Goal: Find specific page/section: Find specific page/section

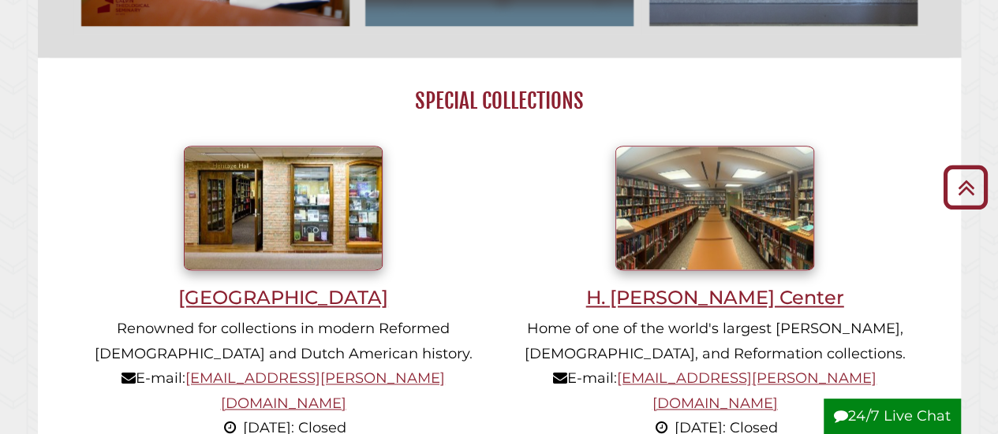
scroll to position [946, 0]
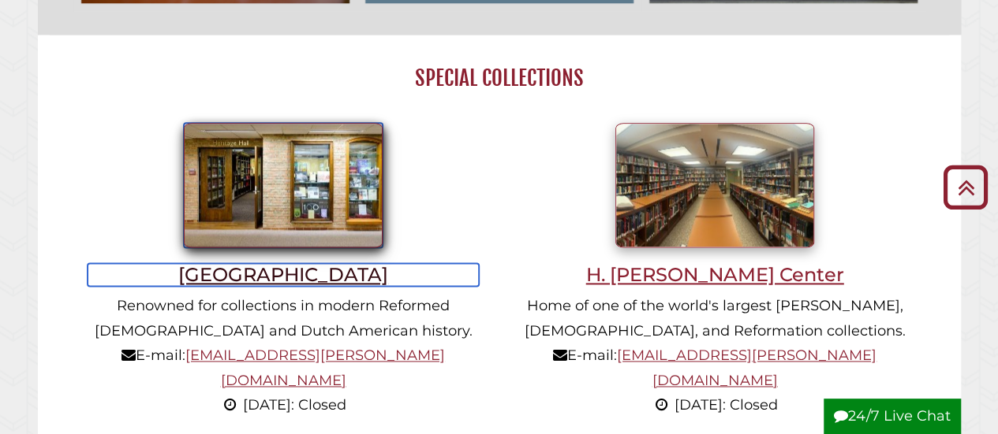
click at [300, 185] on img at bounding box center [283, 185] width 199 height 125
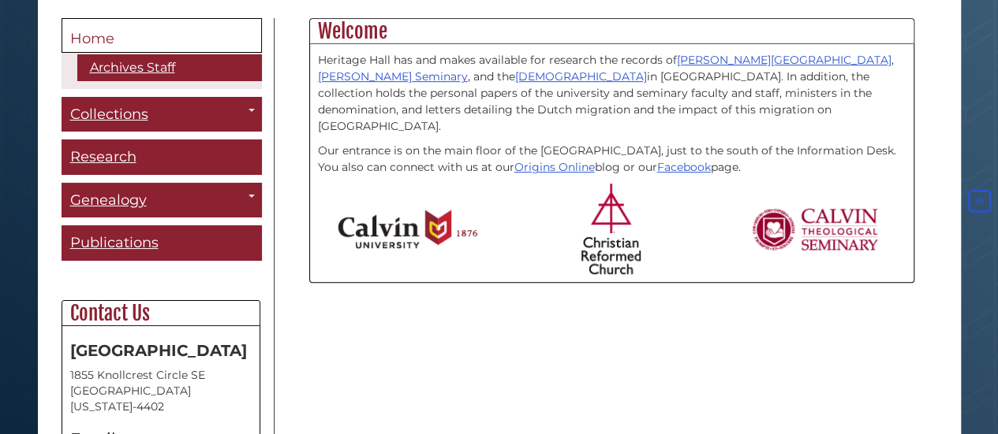
scroll to position [394, 0]
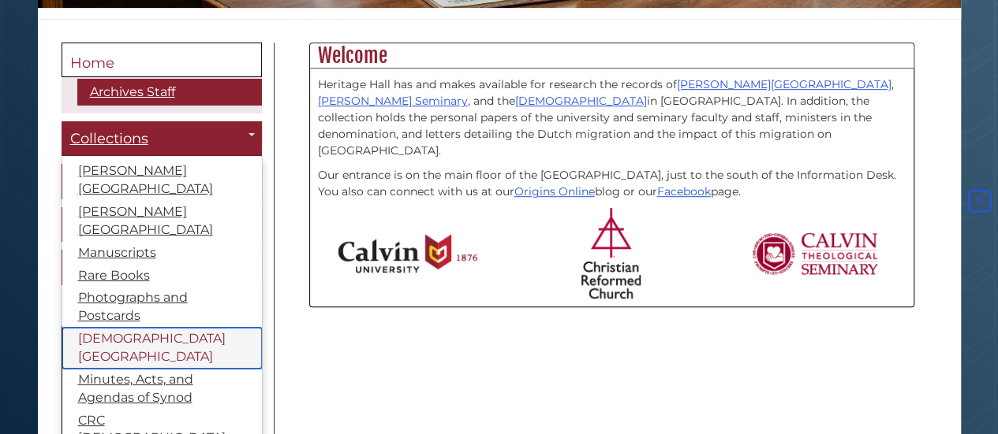
click at [114, 328] on link "[DEMOGRAPHIC_DATA][GEOGRAPHIC_DATA]" at bounding box center [162, 348] width 200 height 41
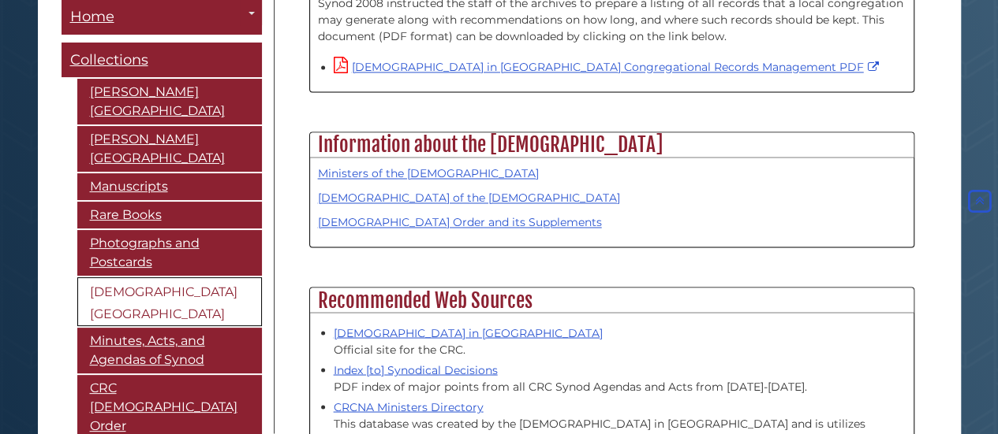
scroll to position [1183, 0]
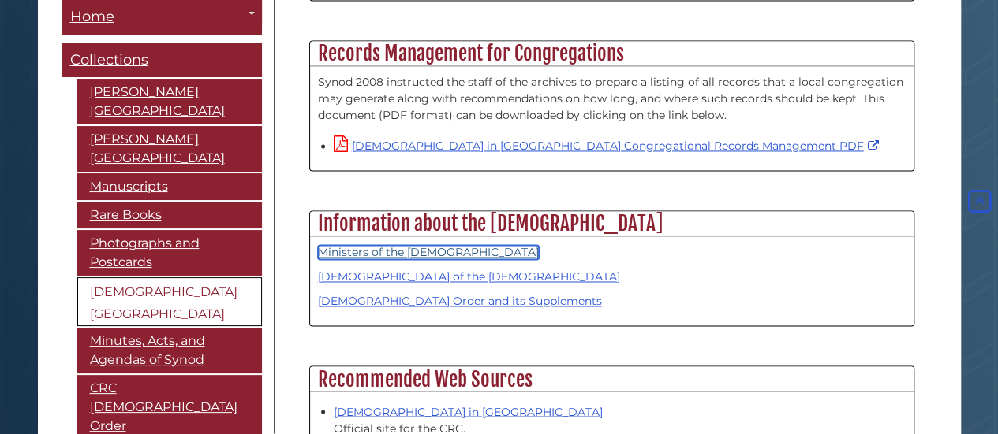
click at [418, 245] on link "Ministers of the [DEMOGRAPHIC_DATA]" at bounding box center [428, 252] width 221 height 14
